Goal: Task Accomplishment & Management: Use online tool/utility

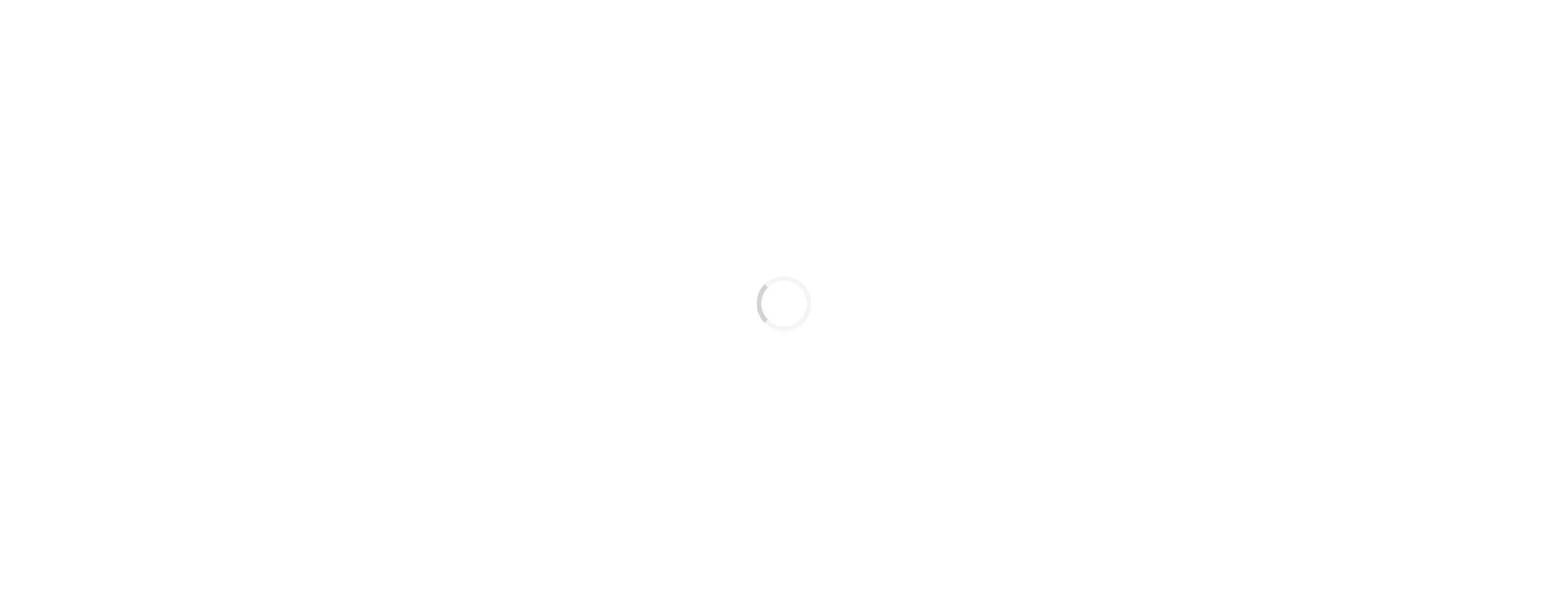
click at [514, 194] on div "Loading..." at bounding box center [784, 304] width 1568 height 607
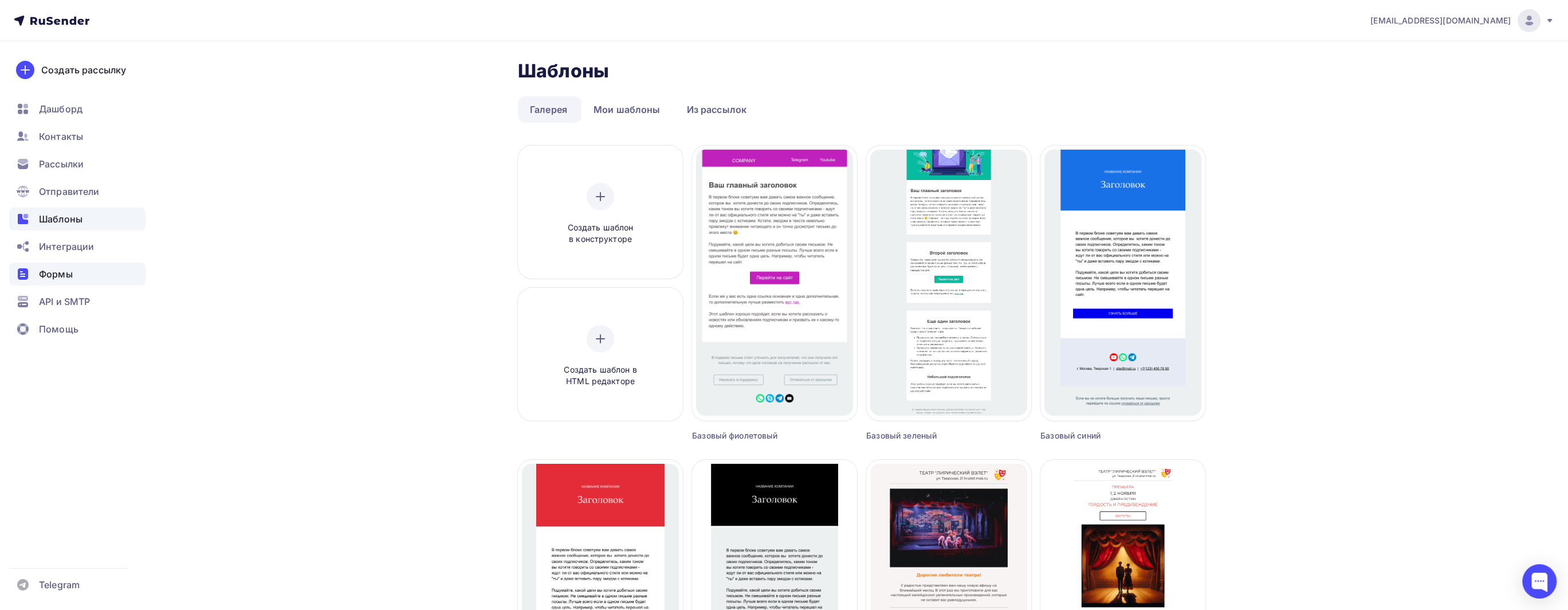
click at [71, 269] on span "Формы" at bounding box center [56, 274] width 34 height 14
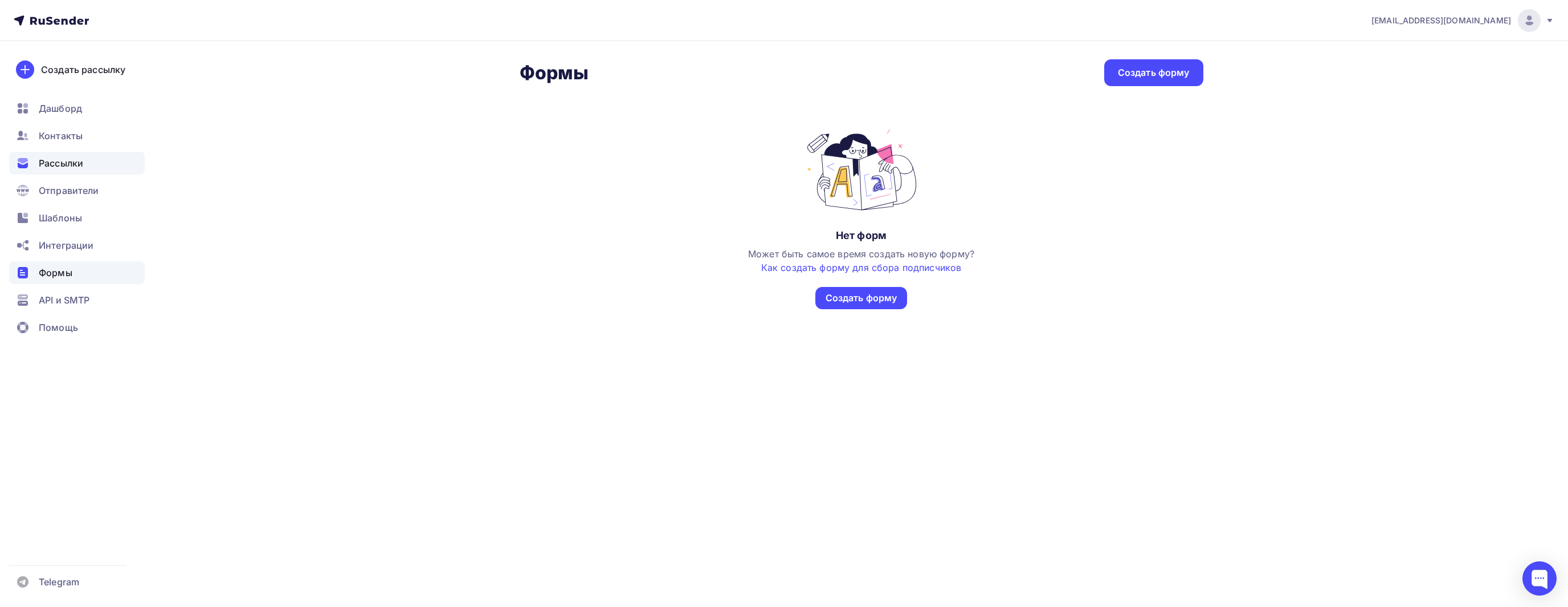
click at [81, 151] on ul "Дашборд Контакты Рассылки Отправители Шаблоны Интеграции Формы API и SMTP Помощь" at bounding box center [77, 221] width 135 height 248
click at [88, 162] on div "Рассылки" at bounding box center [77, 163] width 135 height 23
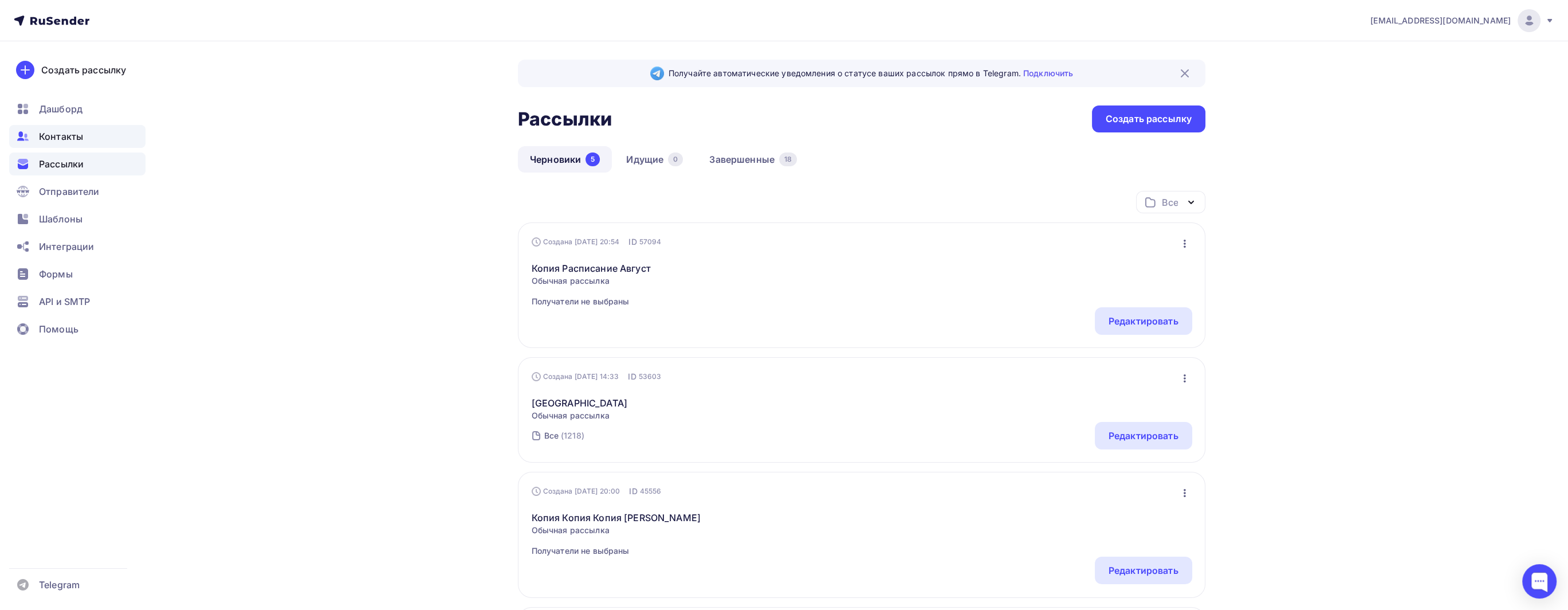
click at [107, 131] on div "Контакты" at bounding box center [77, 136] width 136 height 23
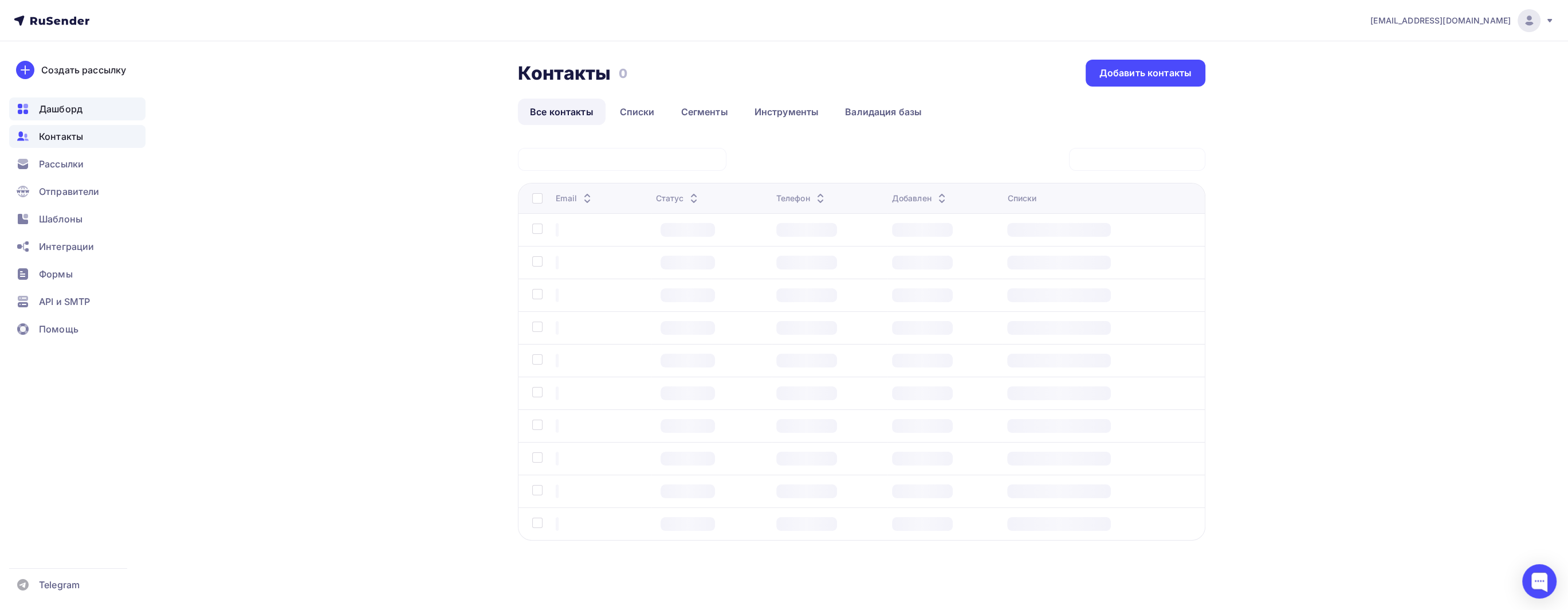
click at [113, 113] on div "Дашборд" at bounding box center [77, 109] width 136 height 23
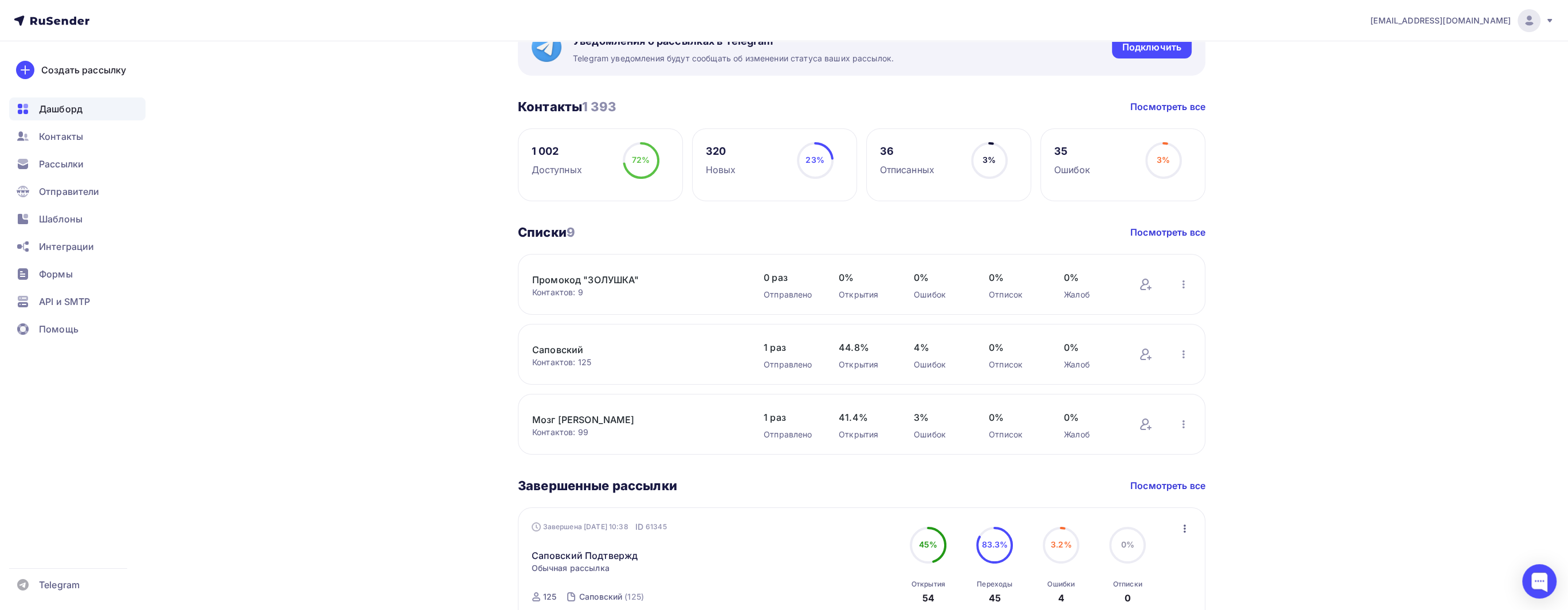
scroll to position [172, 0]
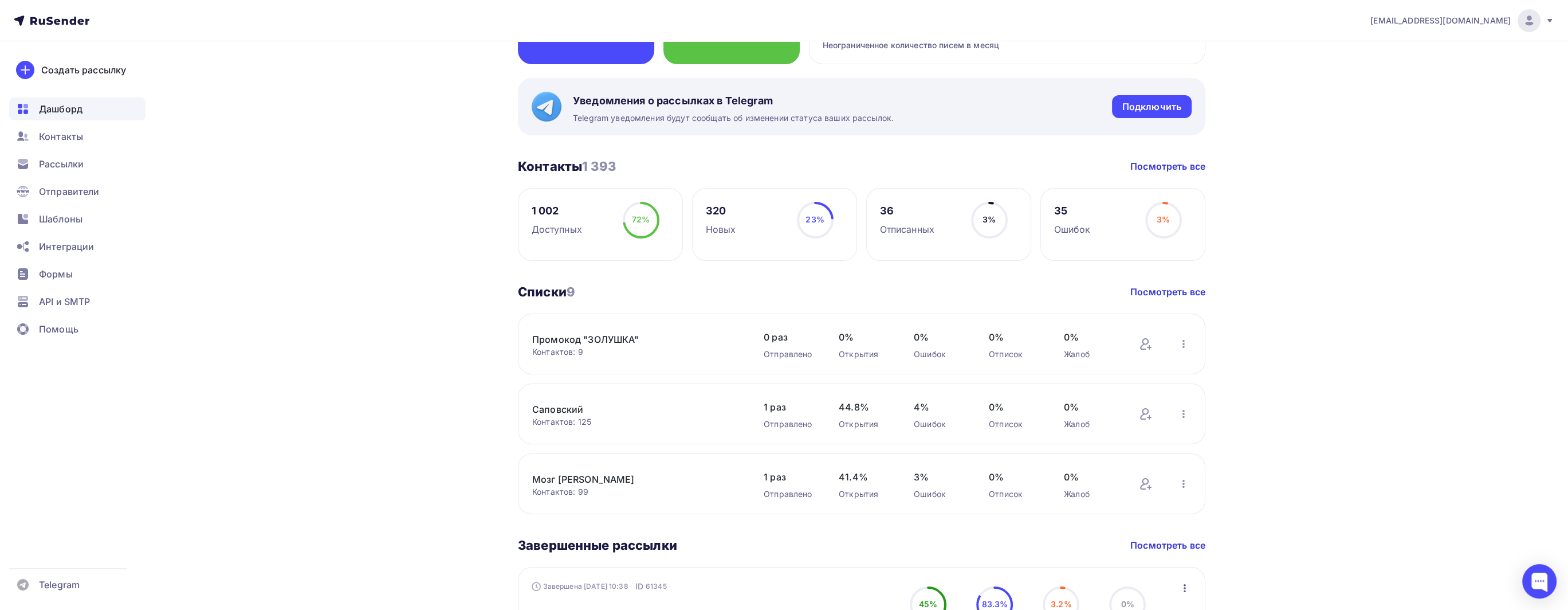
click at [1420, 319] on div "[EMAIL_ADDRESS][DOMAIN_NAME] Аккаунт Тарифы Выйти Создать рассылку [GEOGRAPHIC_…" at bounding box center [784, 598] width 1568 height 1538
click at [1469, 363] on div "[EMAIL_ADDRESS][DOMAIN_NAME] Аккаунт Тарифы Выйти Создать рассылку [GEOGRAPHIC_…" at bounding box center [784, 598] width 1568 height 1538
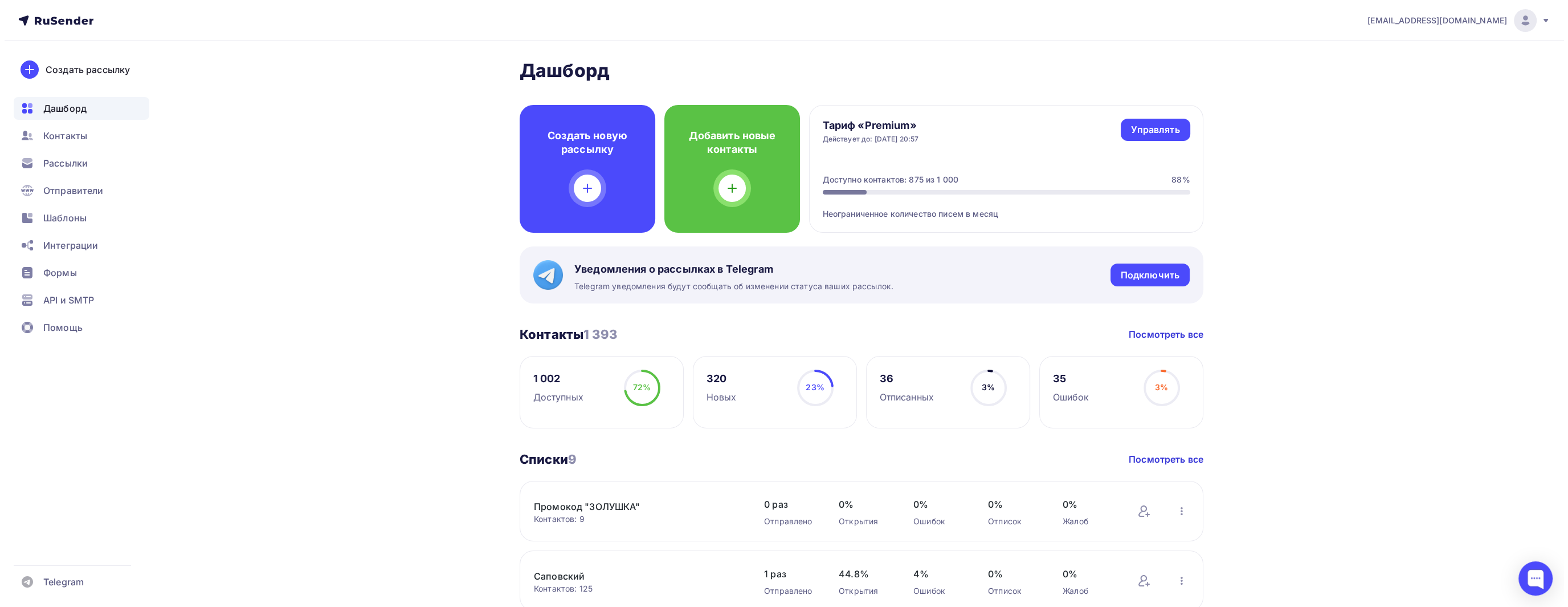
scroll to position [0, 0]
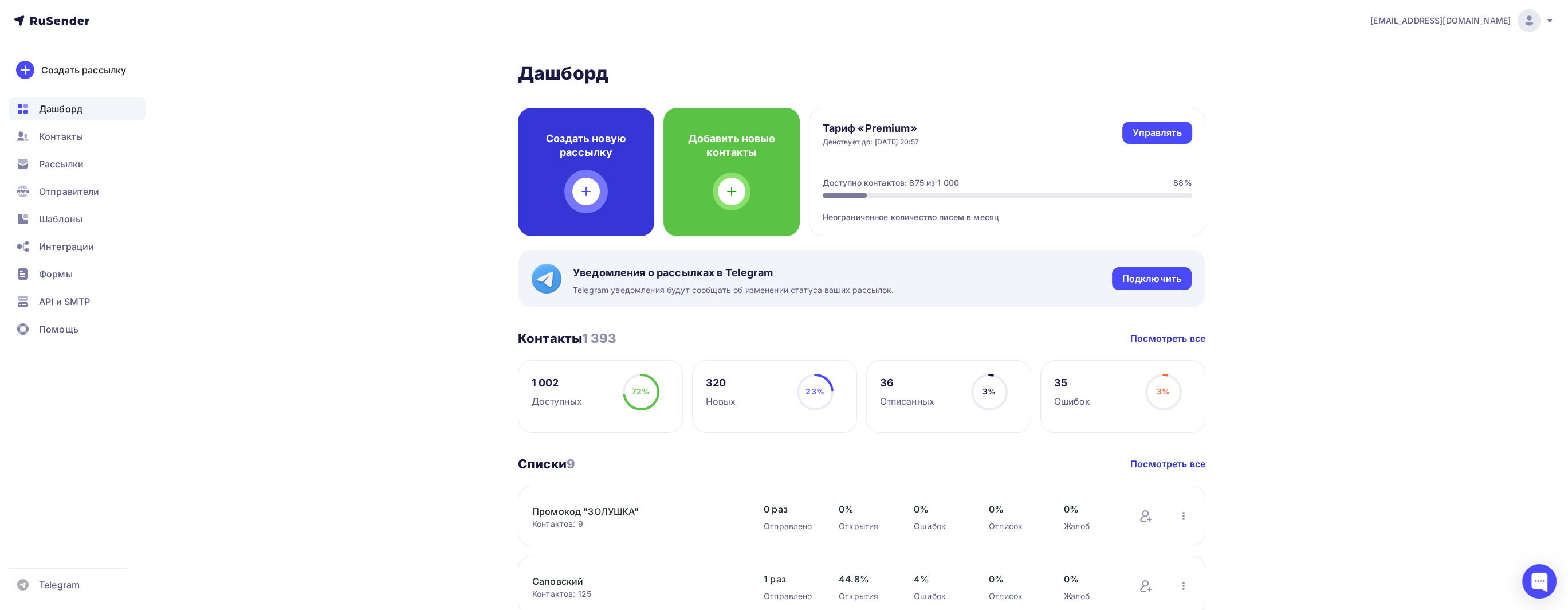
click at [610, 201] on div "Создать новую рассылку" at bounding box center [586, 172] width 136 height 128
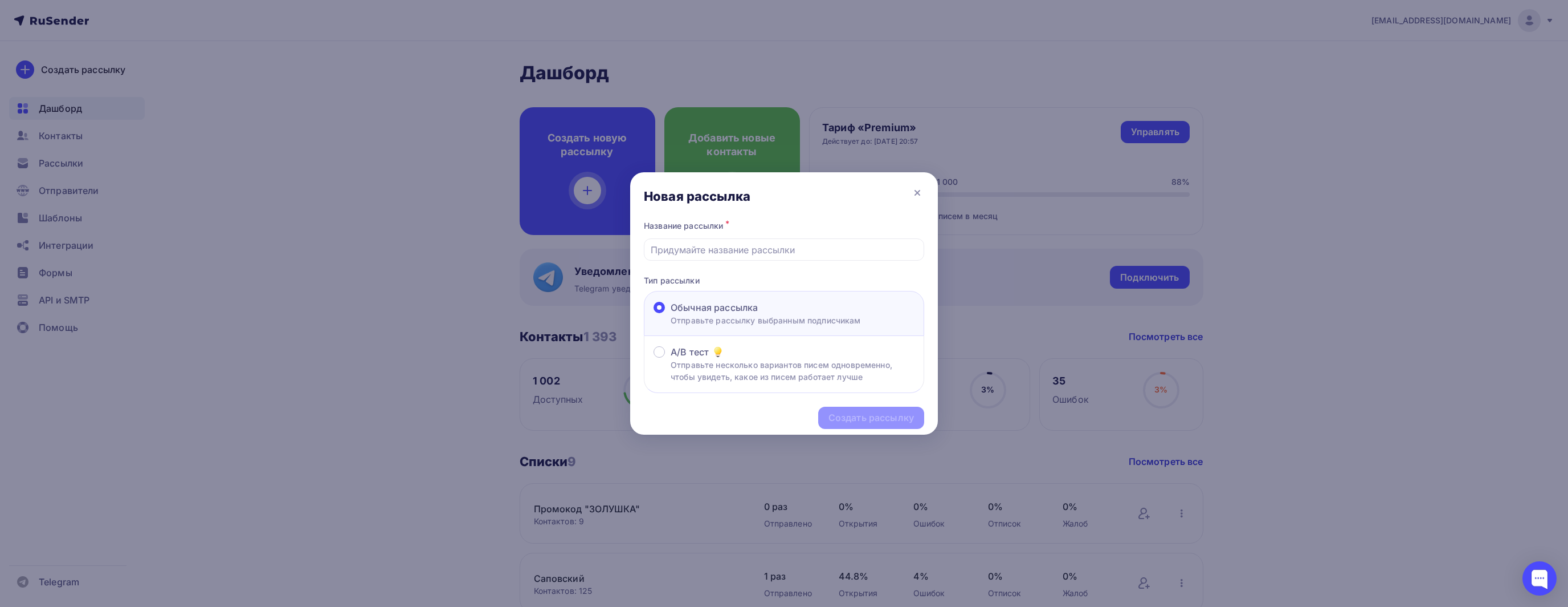
click at [781, 342] on div "A/B тест Отправьте несколько вариантов писем одновременно, чтобы увидеть, какое…" at bounding box center [784, 364] width 281 height 56
click at [784, 297] on div "Обычная рассылка Отправьте рассылку выбранным подписчикам" at bounding box center [784, 313] width 281 height 45
click at [777, 252] on input "text" at bounding box center [784, 250] width 267 height 14
click at [879, 244] on input "text" at bounding box center [784, 250] width 267 height 14
type input "a"
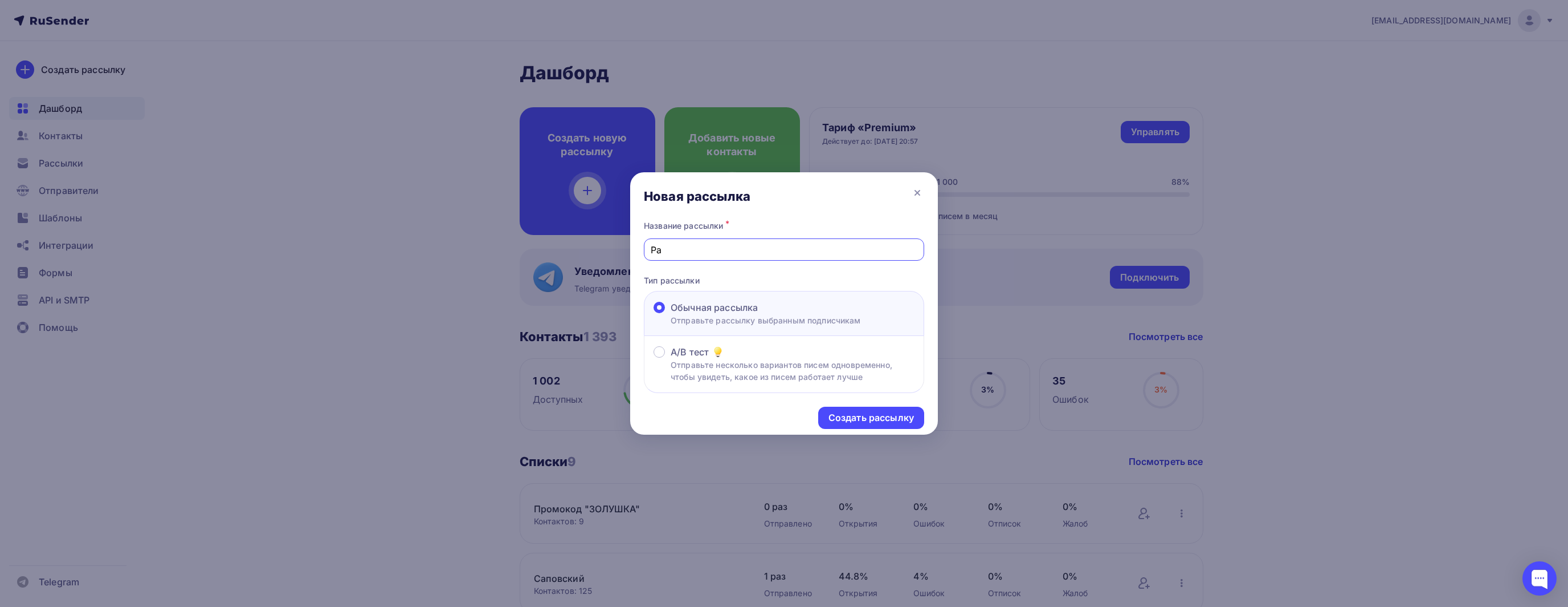
type input "Р"
type input "Промокод "ЗОЛУШКА""
click at [879, 422] on div "Создать рассылку" at bounding box center [871, 417] width 85 height 13
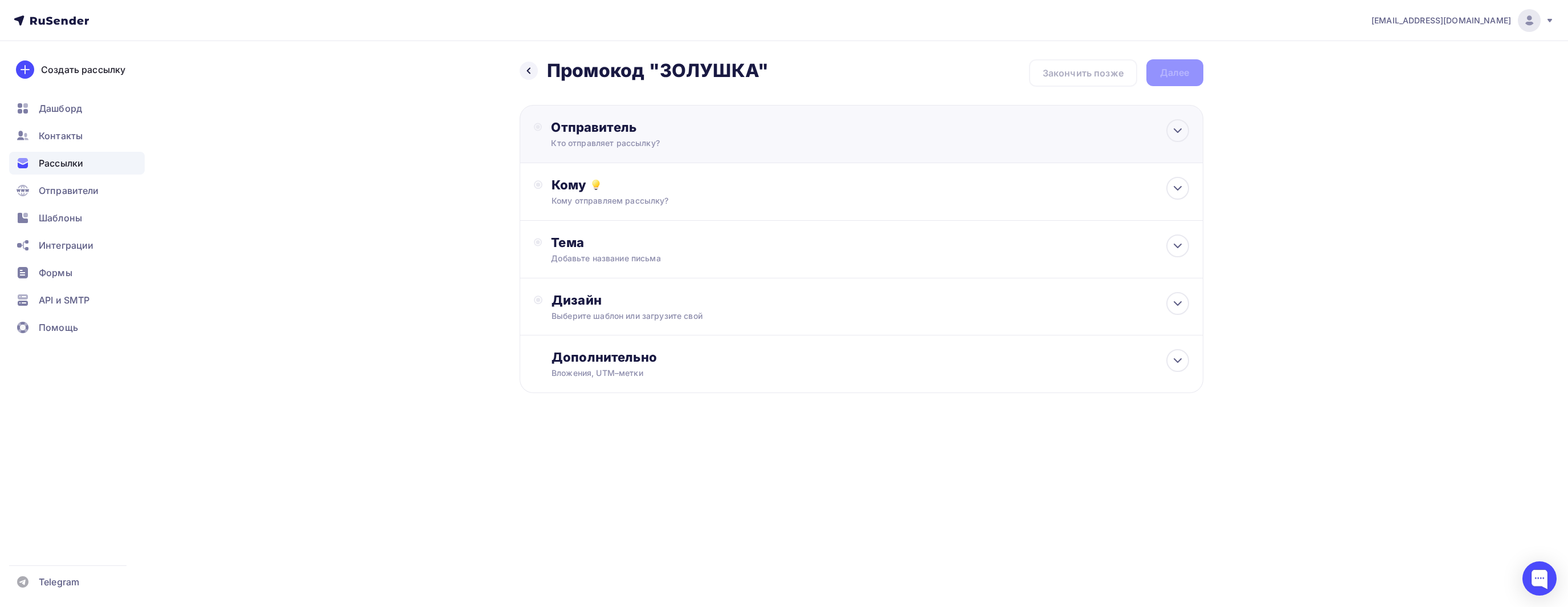
click at [616, 144] on div "Кто отправляет рассылку?" at bounding box center [662, 143] width 222 height 11
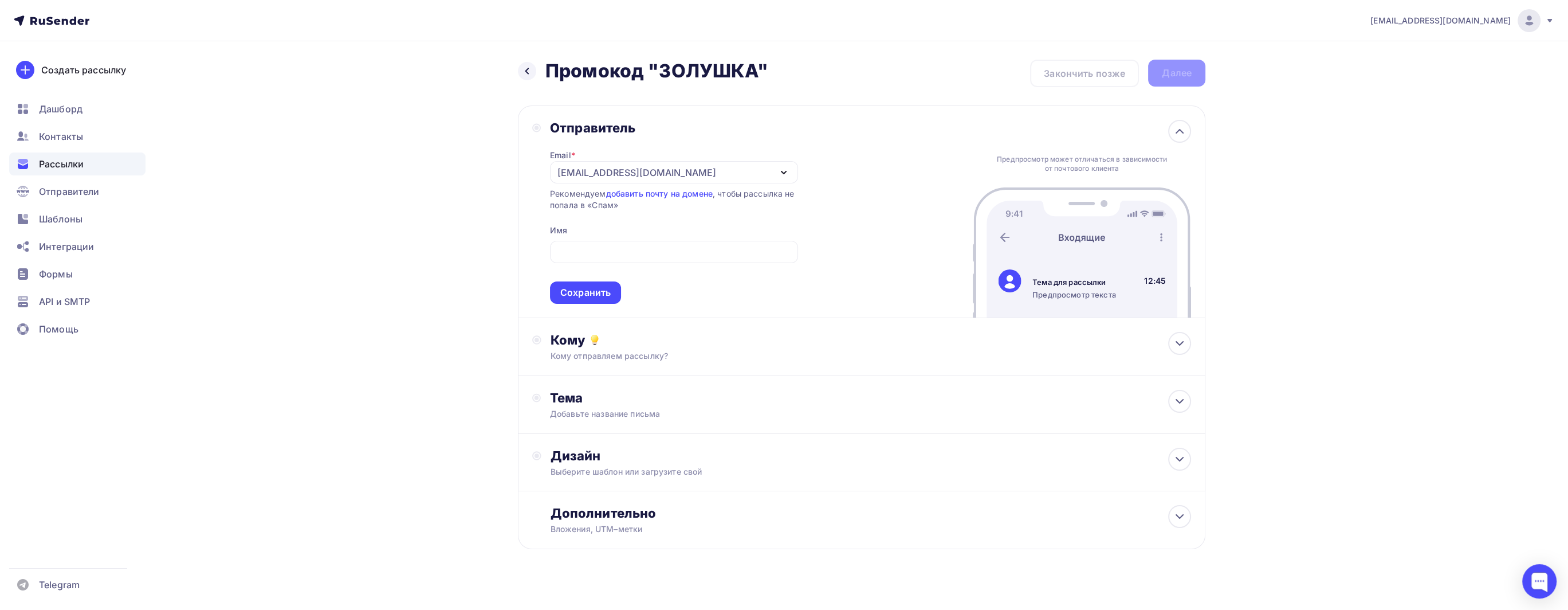
click at [653, 234] on div "Email * [EMAIL_ADDRESS][DOMAIN_NAME] [EMAIL_ADDRESS][DOMAIN_NAME] [EMAIL_ADDRES…" at bounding box center [674, 220] width 248 height 168
click at [643, 248] on input "text" at bounding box center [674, 252] width 235 height 14
type input "Лекторий Сарёнок"
click at [753, 346] on div "Кому" at bounding box center [871, 339] width 641 height 16
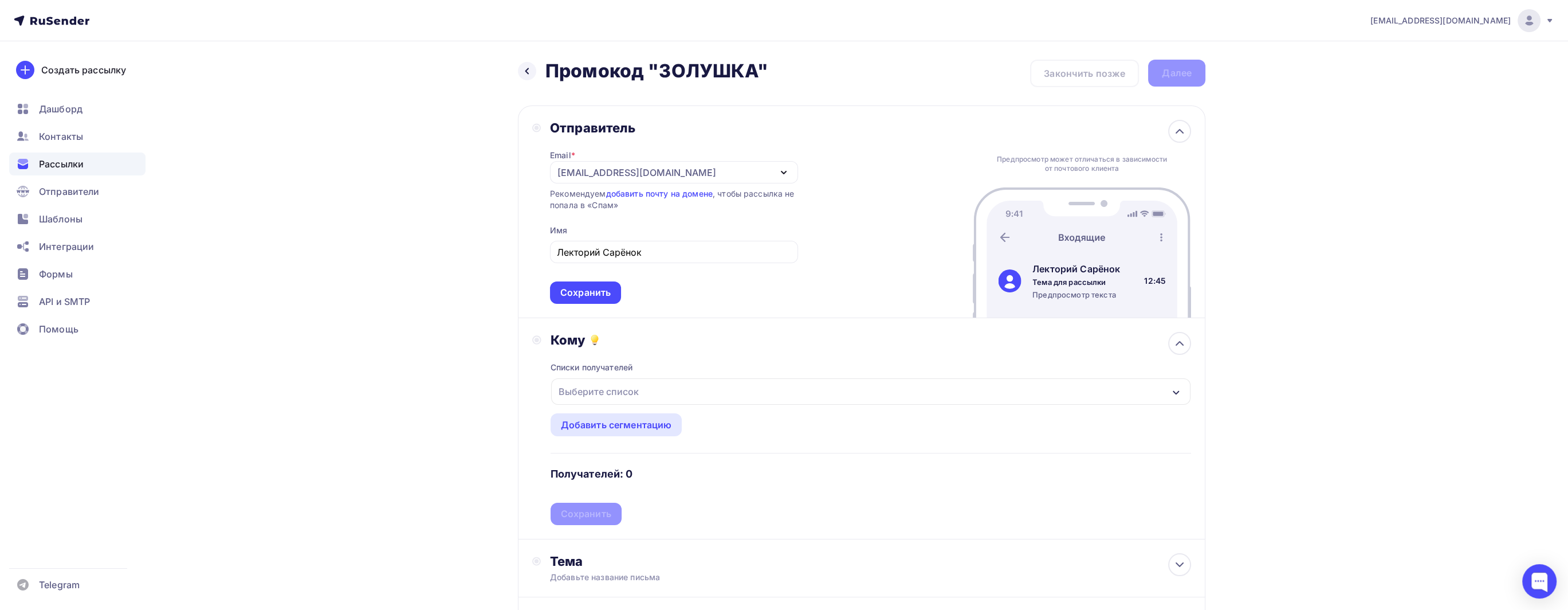
click at [696, 385] on div "Выберите список" at bounding box center [870, 392] width 639 height 27
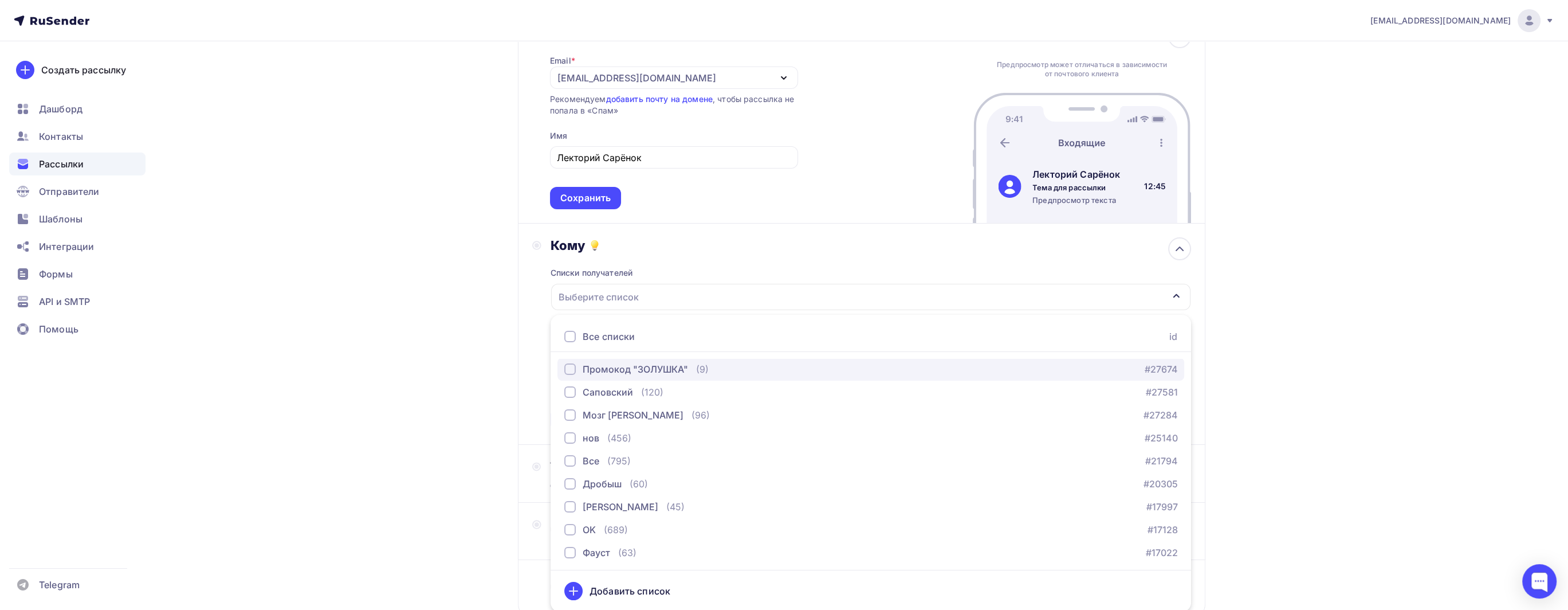
scroll to position [3, 0]
click at [651, 361] on div "Промокод "ЗОЛУШКА"" at bounding box center [635, 368] width 105 height 14
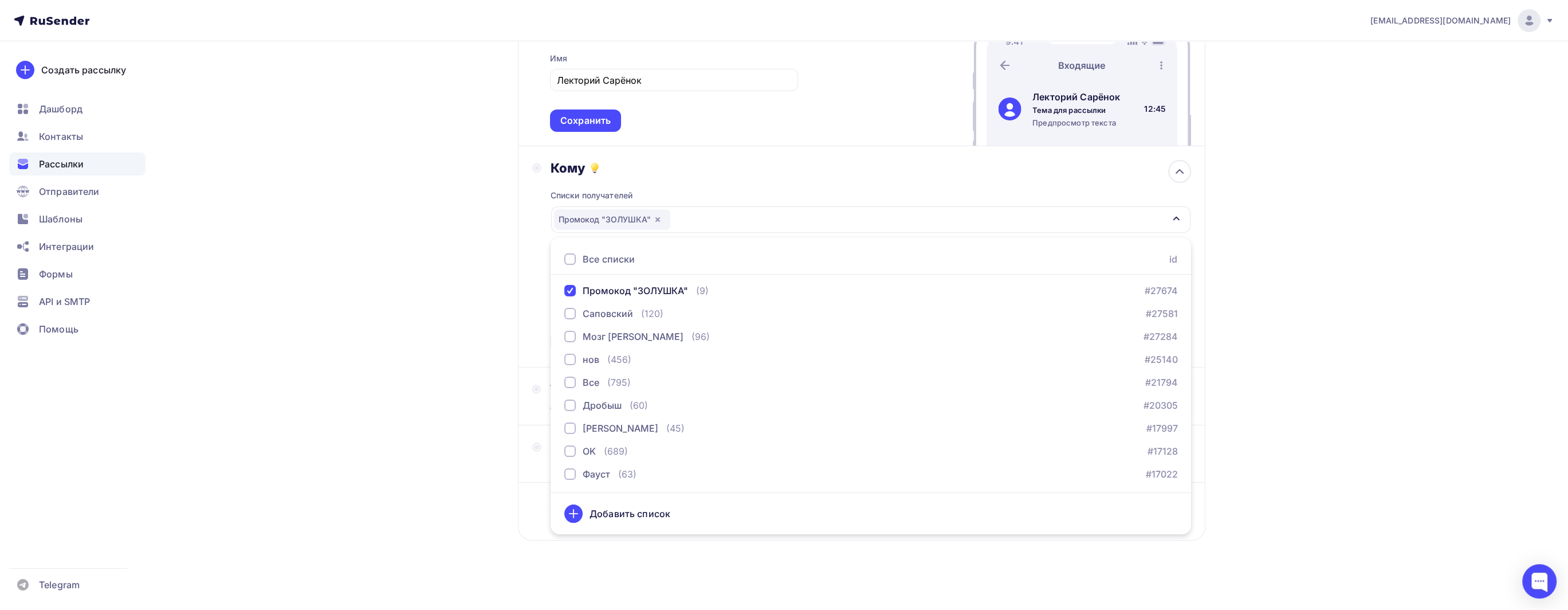
scroll to position [174, 0]
click at [498, 384] on div "Назад Промокод "ЗОЛУШКА" Промокод "ЗОЛУШКА" Закончить позже Далее Отправитель E…" at bounding box center [784, 240] width 939 height 744
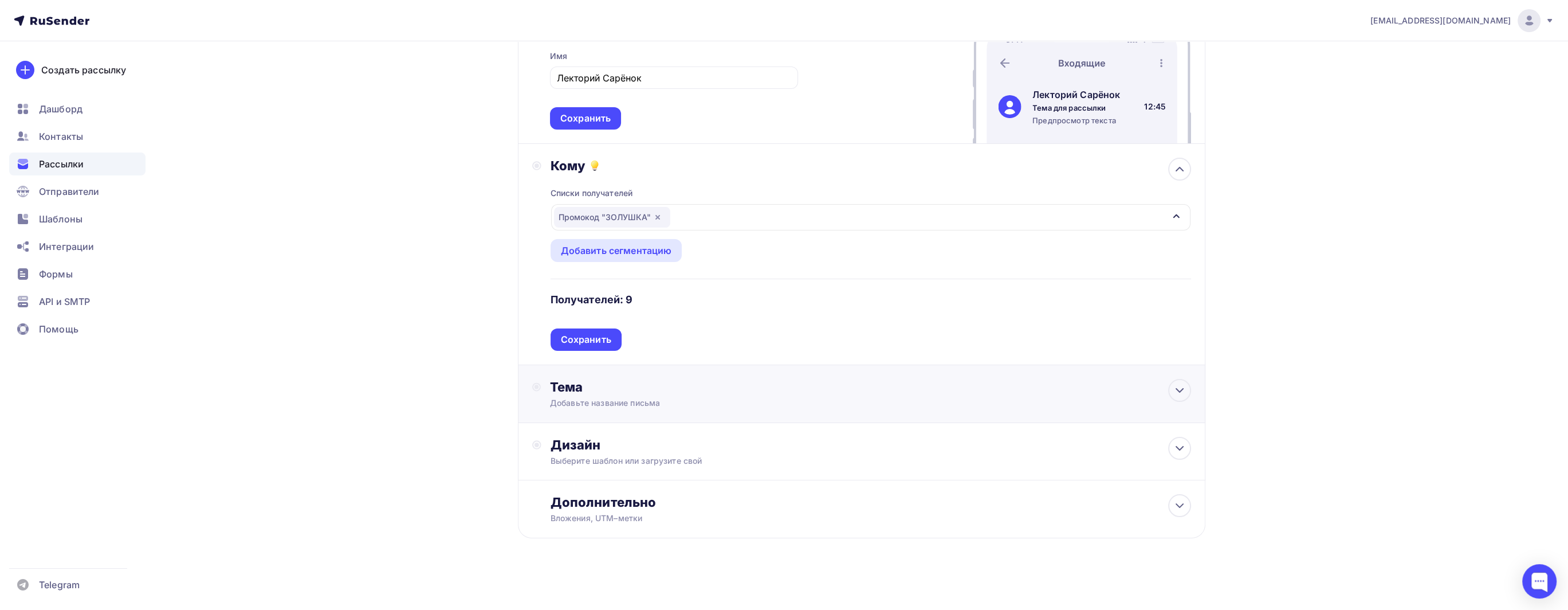
click at [605, 385] on div "Тема" at bounding box center [663, 386] width 226 height 16
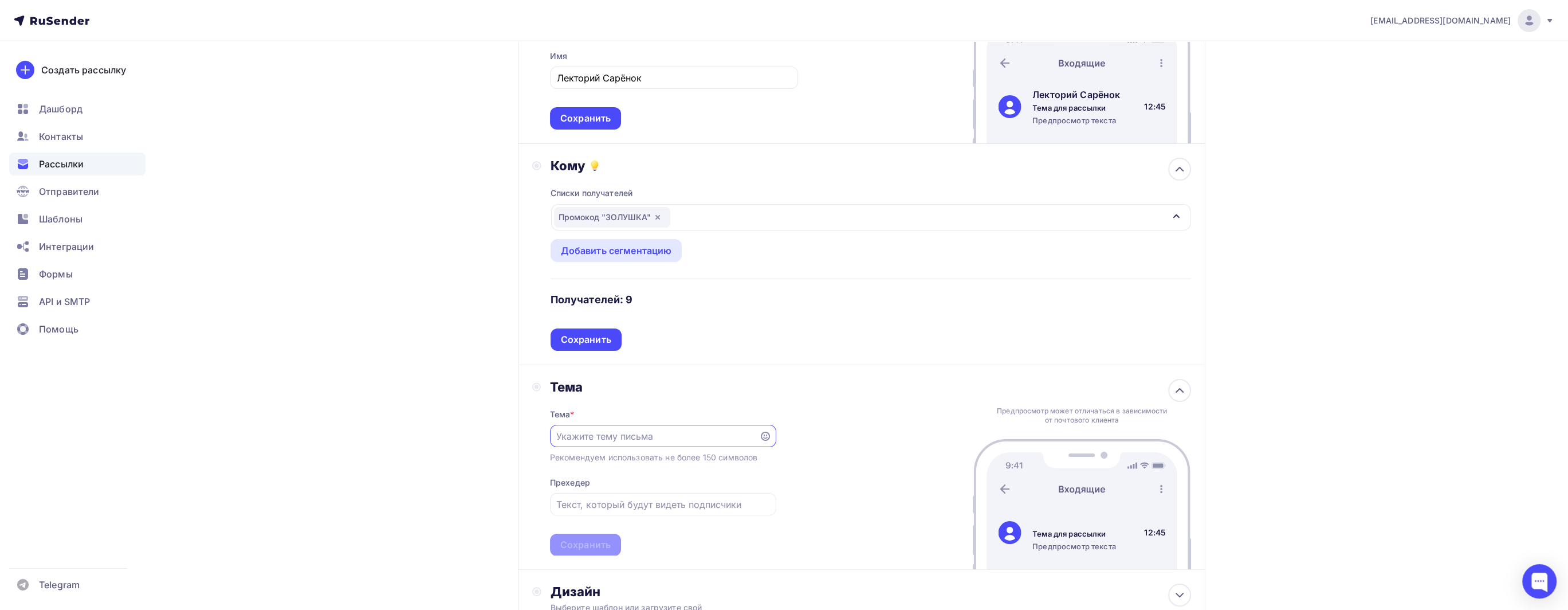
scroll to position [0, 0]
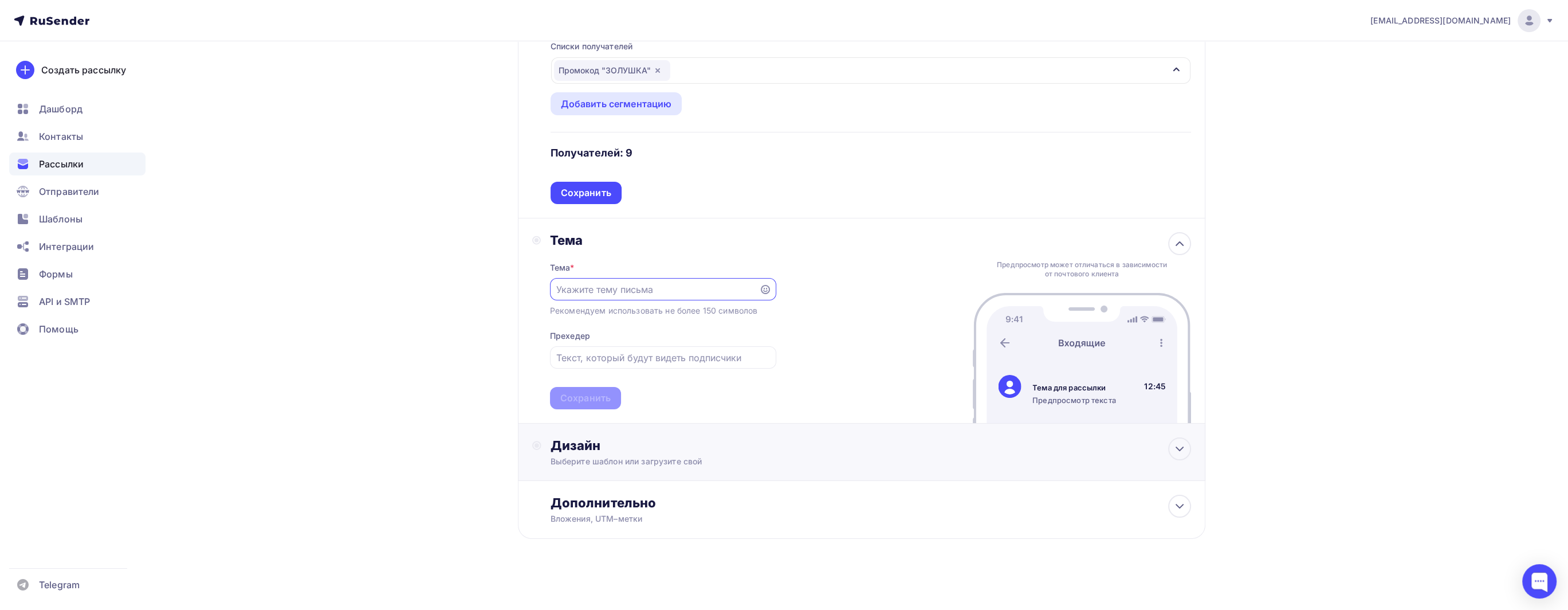
click at [660, 455] on div "Выберите шаблон или загрузите свой" at bounding box center [839, 461] width 577 height 11
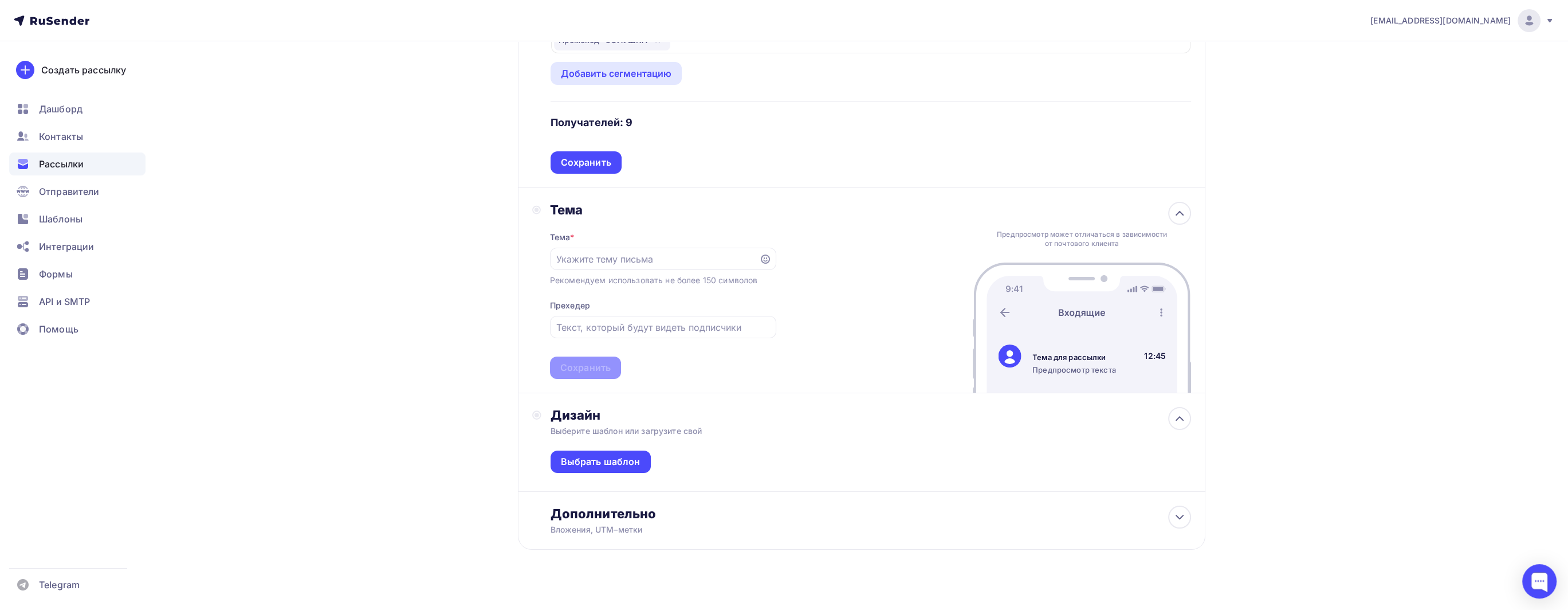
scroll to position [362, 0]
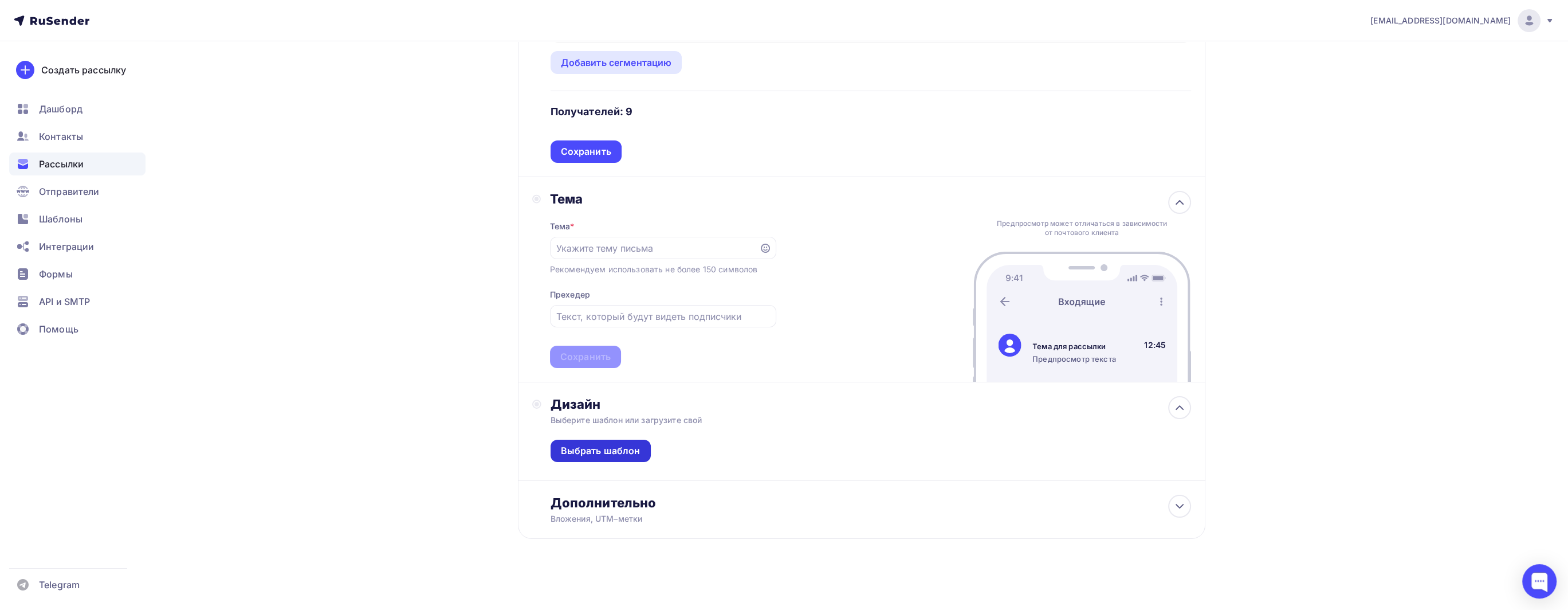
click at [610, 447] on div "Выбрать шаблон" at bounding box center [600, 450] width 80 height 13
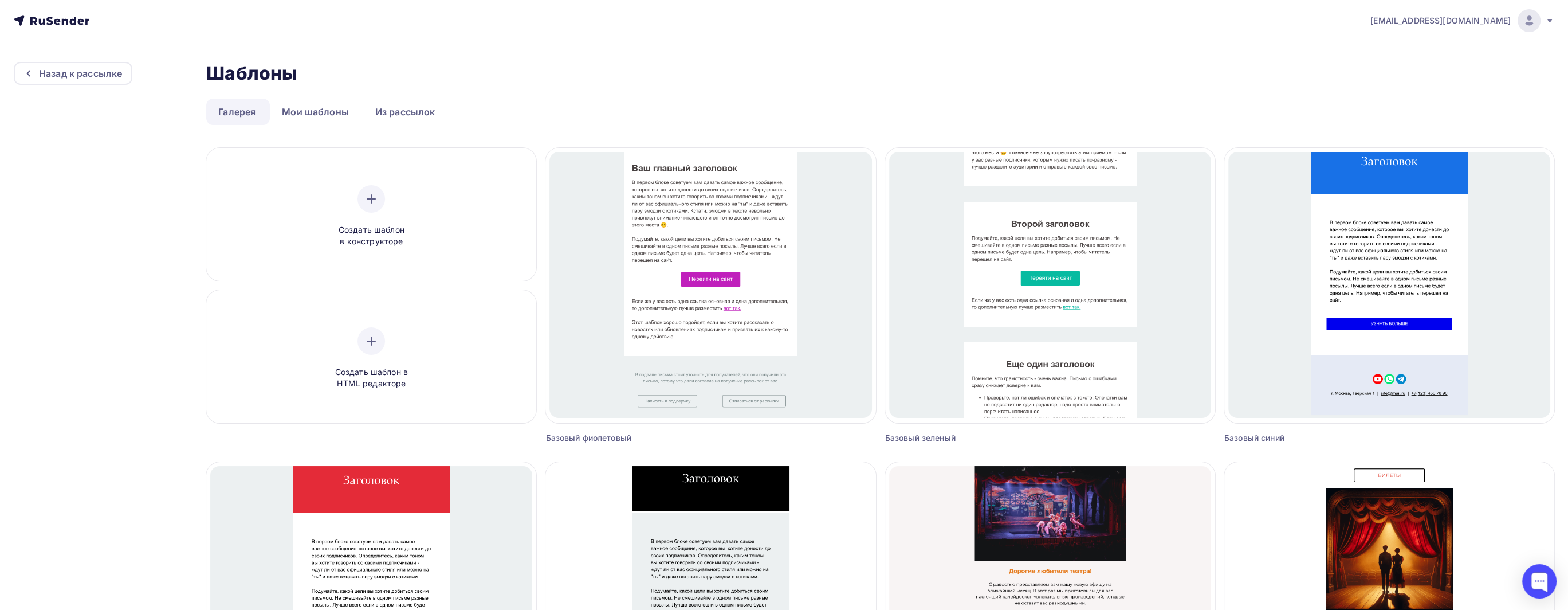
drag, startPoint x: 115, startPoint y: 80, endPoint x: 132, endPoint y: 57, distance: 28.6
click at [128, 63] on div "Назад к рассылке" at bounding box center [73, 73] width 118 height 23
